Goal: Information Seeking & Learning: Learn about a topic

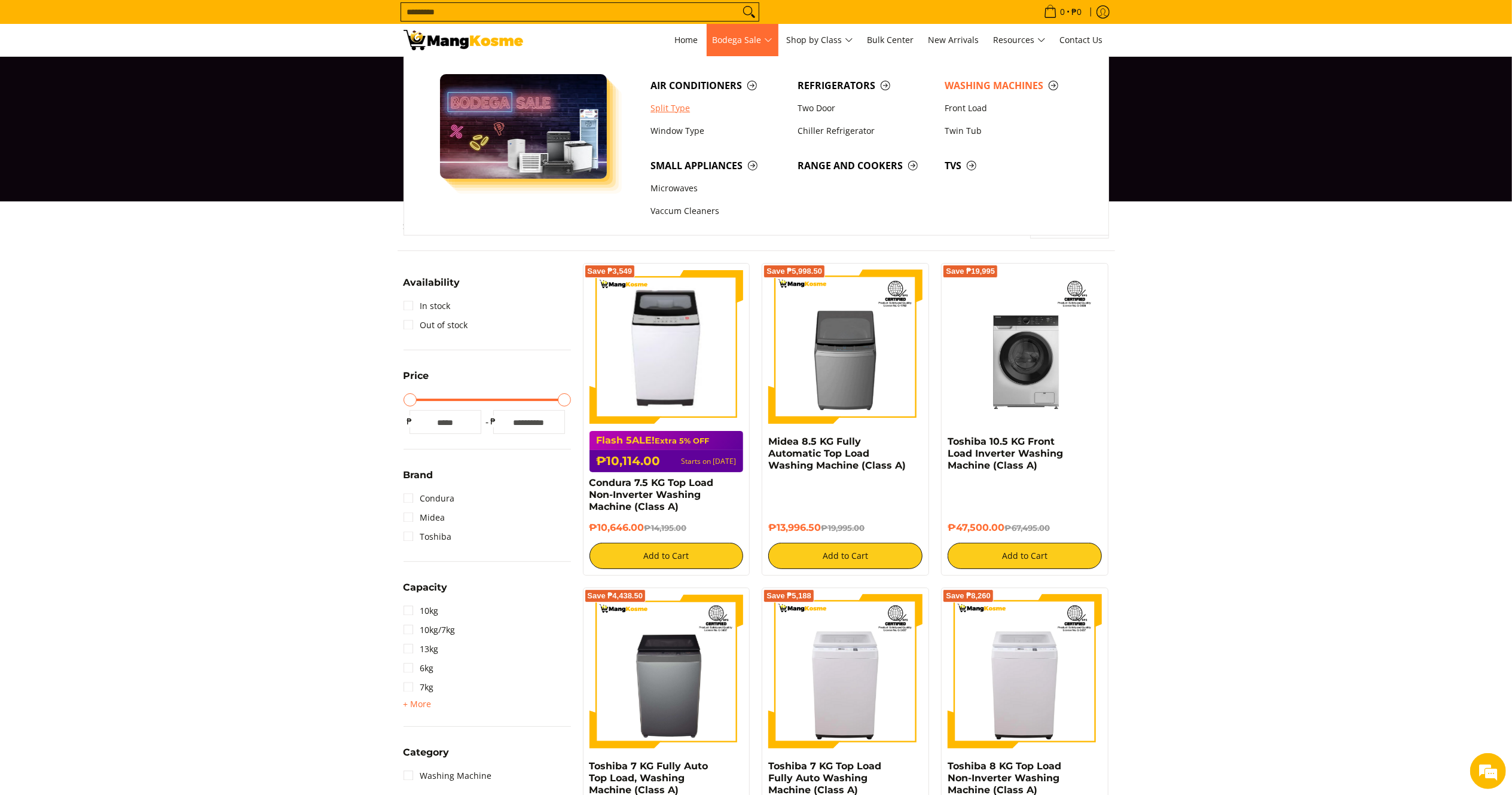
click at [682, 109] on link "Split Type" at bounding box center [718, 107] width 147 height 22
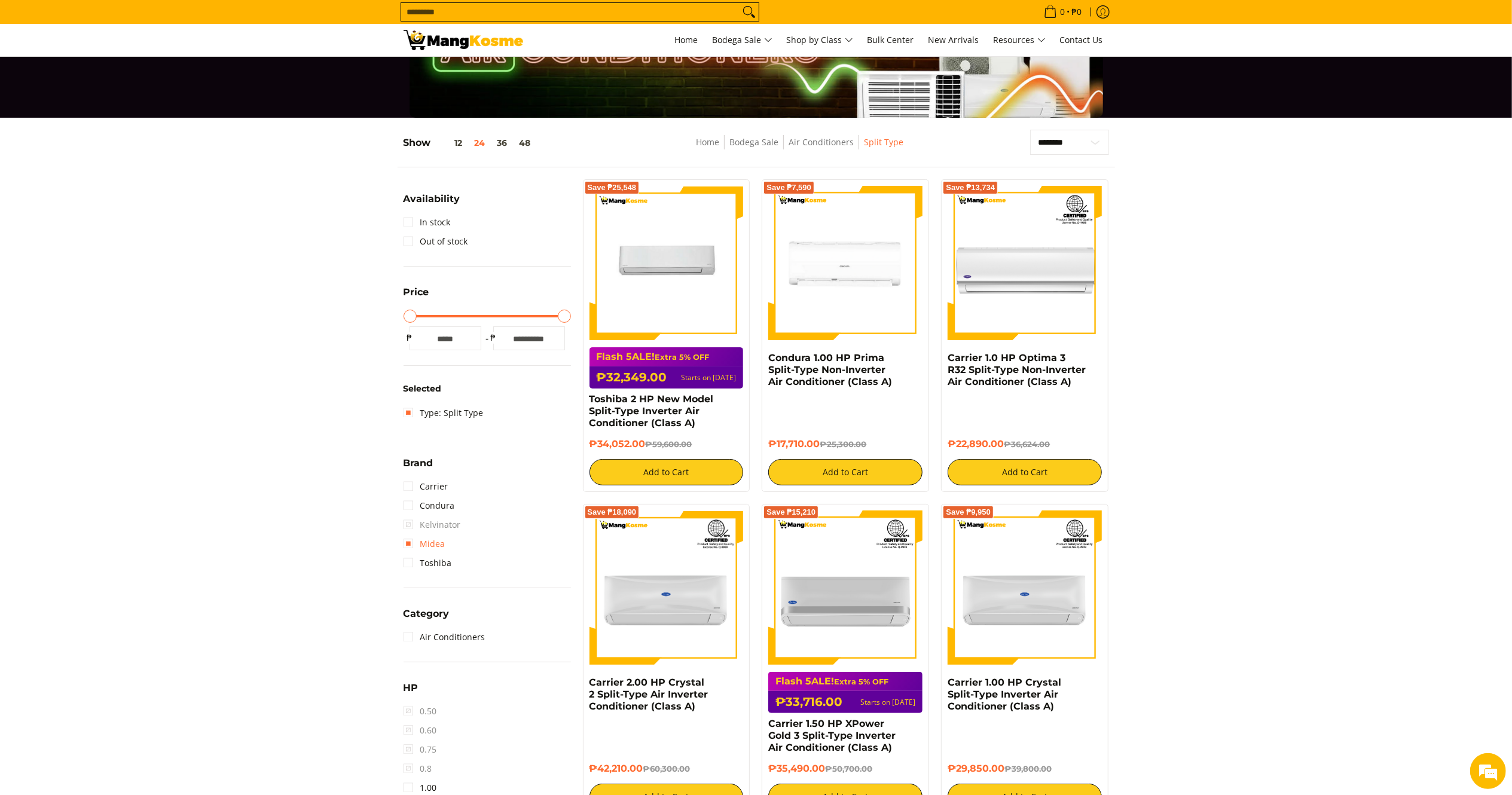
click at [421, 549] on link "Midea" at bounding box center [424, 544] width 42 height 19
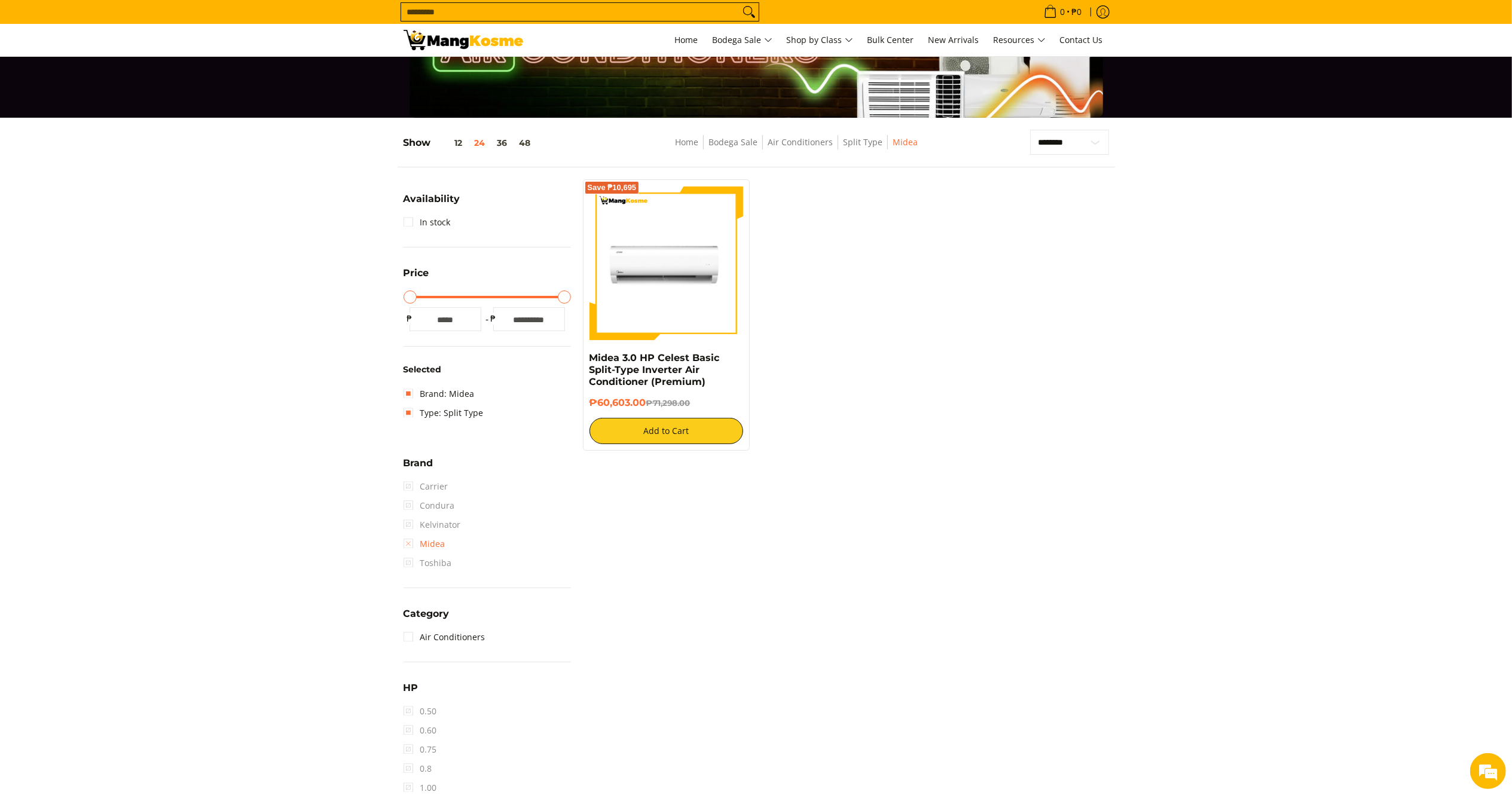
scroll to position [156, 0]
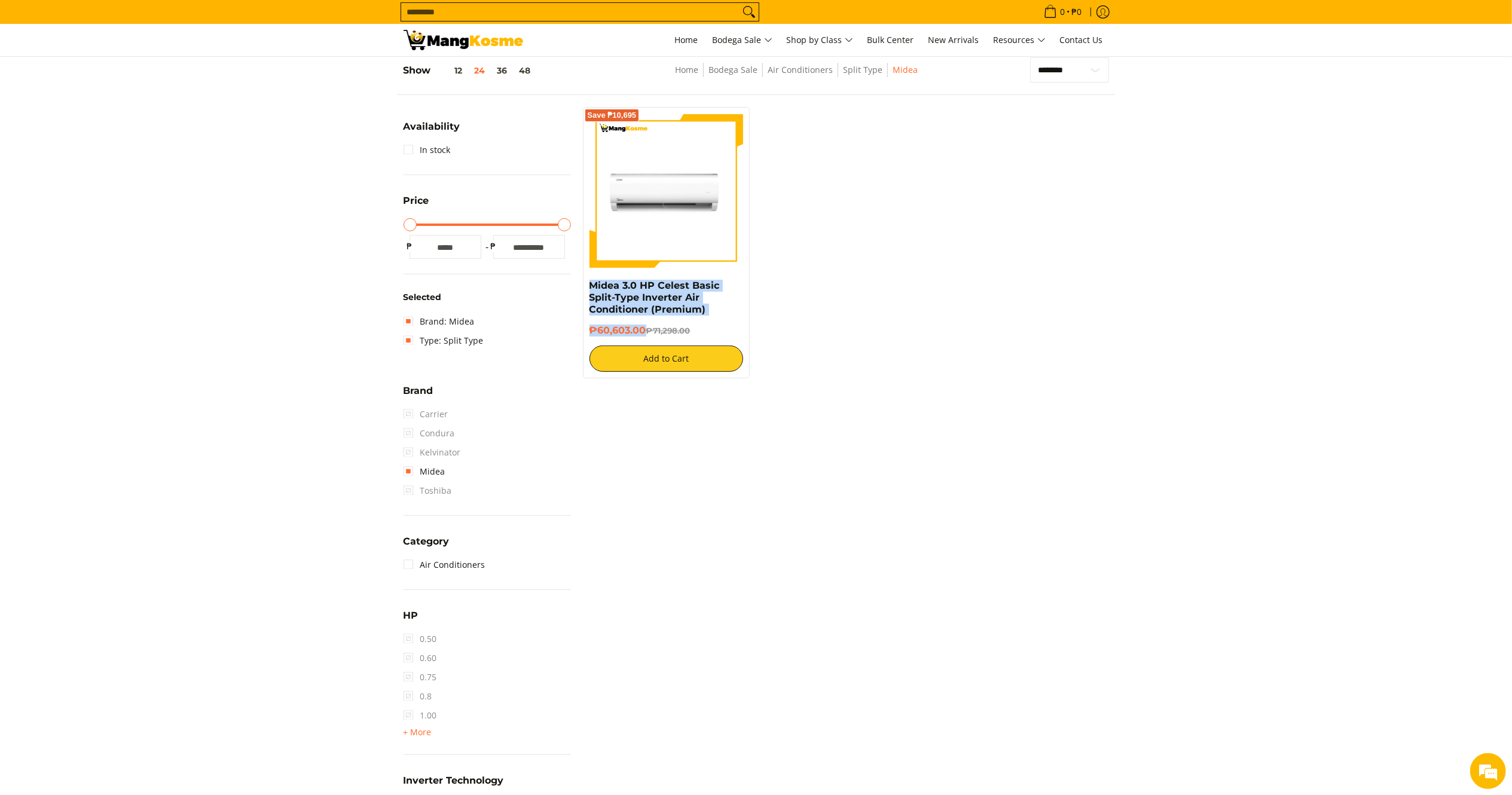
drag, startPoint x: 646, startPoint y: 329, endPoint x: 582, endPoint y: 287, distance: 76.6
click at [582, 287] on div "Save ₱10,695 Midea 3.0 HP [PERSON_NAME] Basic Split-Type Inverter Air Condition…" at bounding box center [666, 243] width 179 height 271
copy div "Midea 3.0 HP [PERSON_NAME] Basic Split-Type Inverter Air Conditioner (Premium) …"
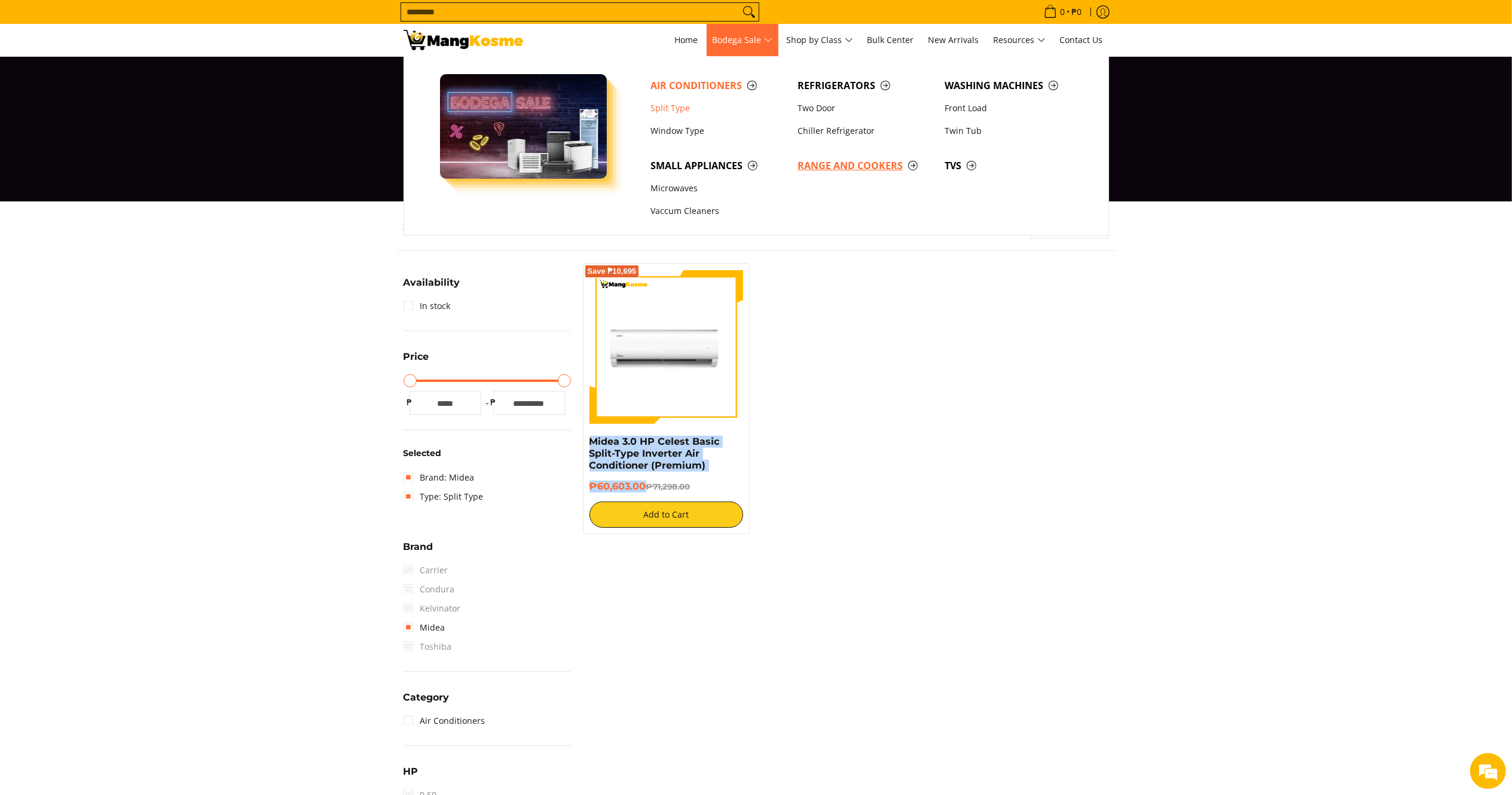
click at [860, 167] on span "Range and Cookers" at bounding box center [865, 166] width 136 height 15
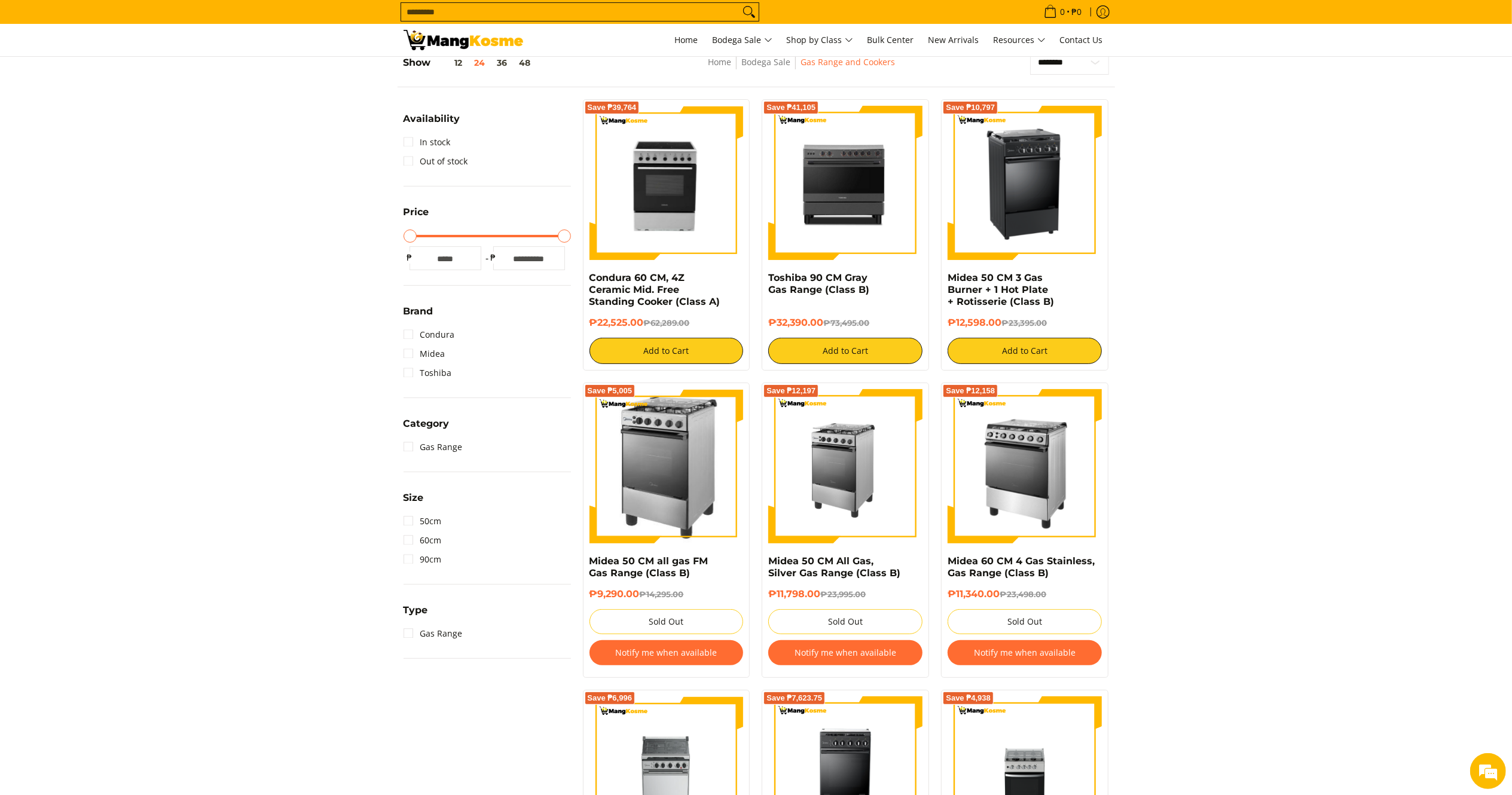
drag, startPoint x: 1004, startPoint y: 325, endPoint x: 947, endPoint y: 282, distance: 71.4
click at [947, 282] on div "Save ₱10,797 Midea 50 CM 3 Gas Burner + 1 Hot Plate + Rotisserie (Class B) ₱12,…" at bounding box center [1024, 234] width 167 height 271
copy div "Midea 50 CM 3 Gas Burner + 1 Hot Plate + Rotisserie (Class B) ₱12,598.00"
drag, startPoint x: 643, startPoint y: 322, endPoint x: 581, endPoint y: 276, distance: 77.2
click at [581, 276] on div "Save ₱39,764 Condura 60 CM, 4Z Ceramic Mid. Free Standing Cooker (Class A) ₱22,…" at bounding box center [666, 234] width 179 height 271
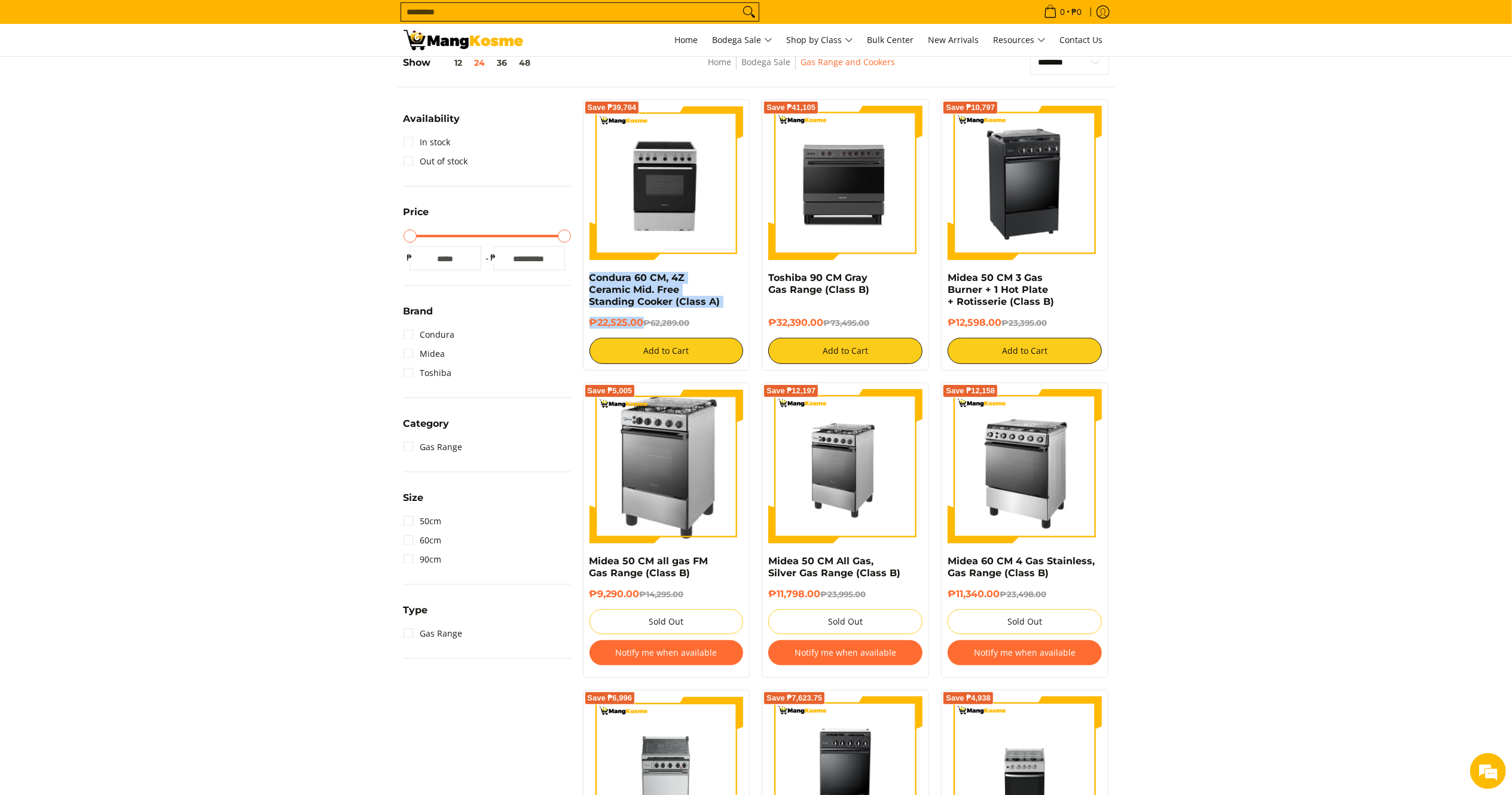
copy div "Condura 60 CM, 4Z Ceramic Mid. Free Standing Cooker (Class A) ₱22,525.00"
drag, startPoint x: 826, startPoint y: 320, endPoint x: 765, endPoint y: 279, distance: 73.5
click at [765, 279] on div "Save ₱41,105 Toshiba 90 CM Gray Gas Range (Class B) ₱32,390.00 ₱73,495.00 Add t…" at bounding box center [845, 234] width 167 height 271
copy div "Toshiba 90 CM Gray Gas Range (Class B) ₱32,390.00"
click at [538, 5] on input "Search..." at bounding box center [569, 12] width 338 height 18
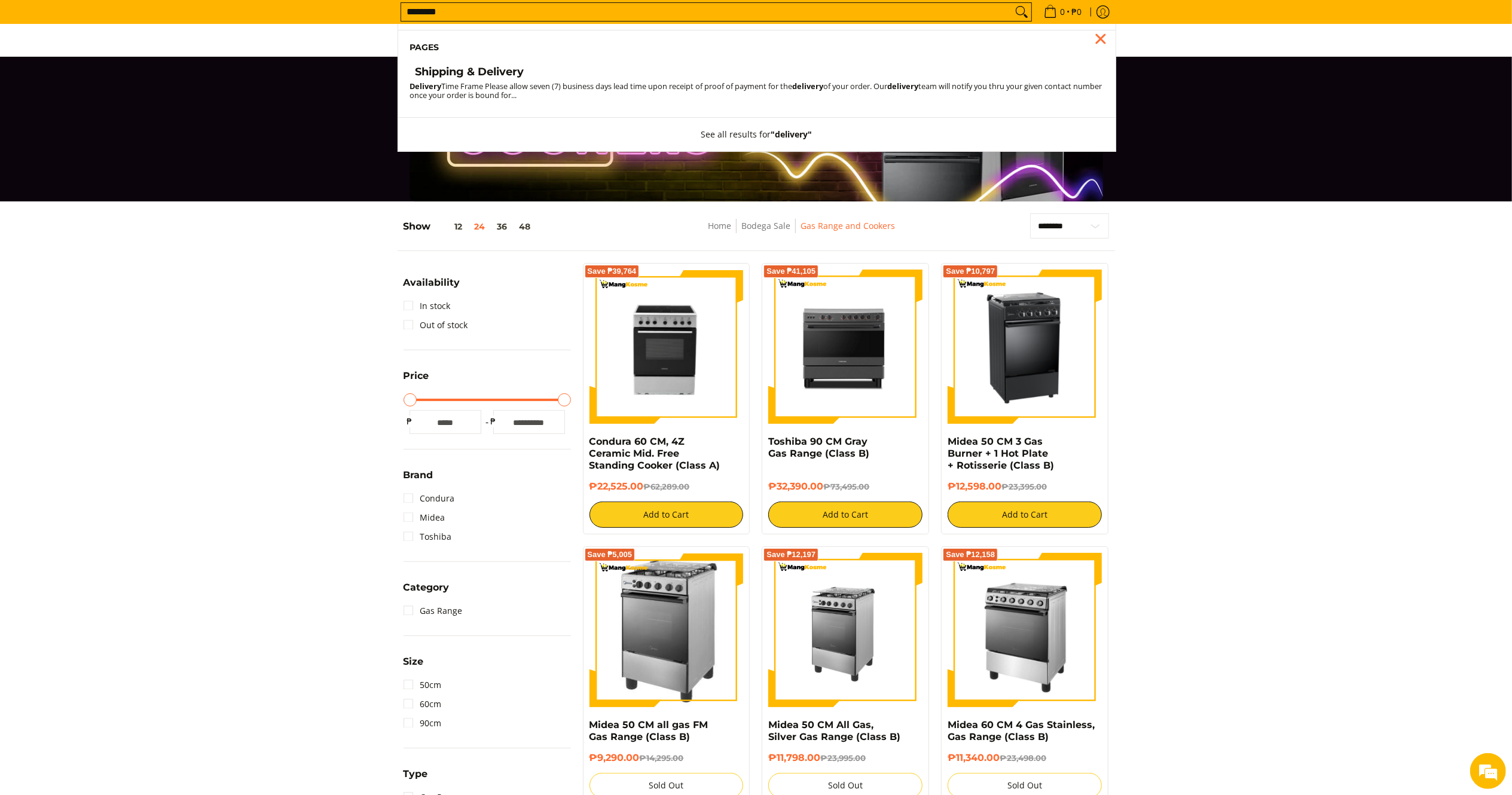
type input "********"
click at [486, 67] on h4 "Shipping & Delivery" at bounding box center [469, 72] width 108 height 14
